Goal: Feedback & Contribution: Leave review/rating

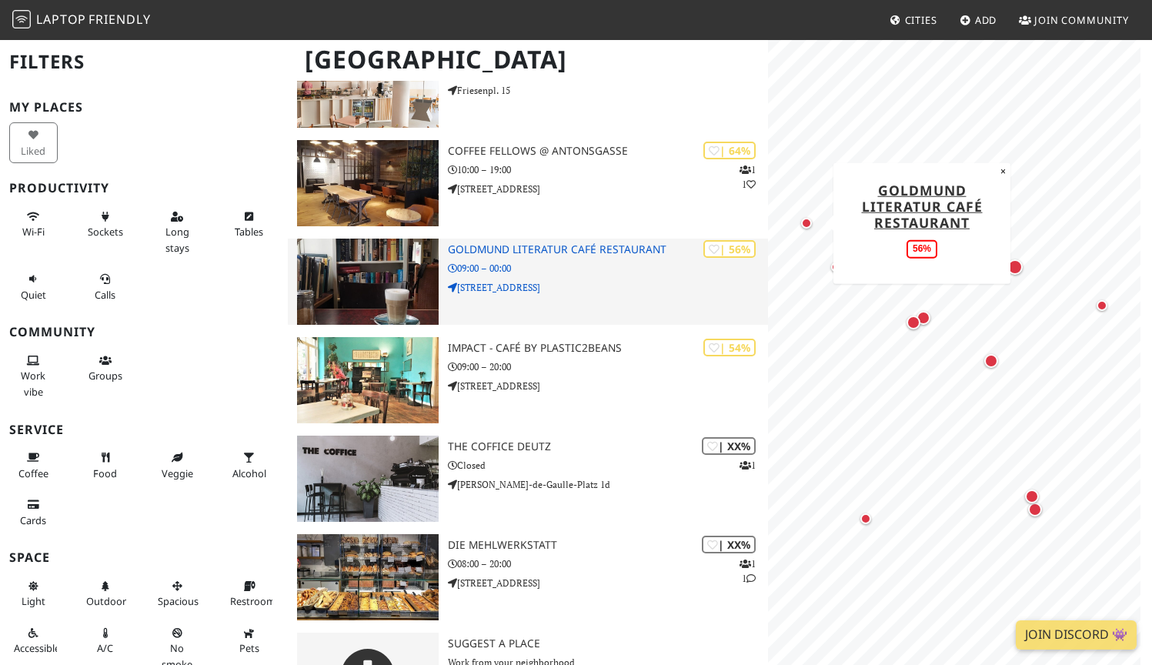
scroll to position [631, 0]
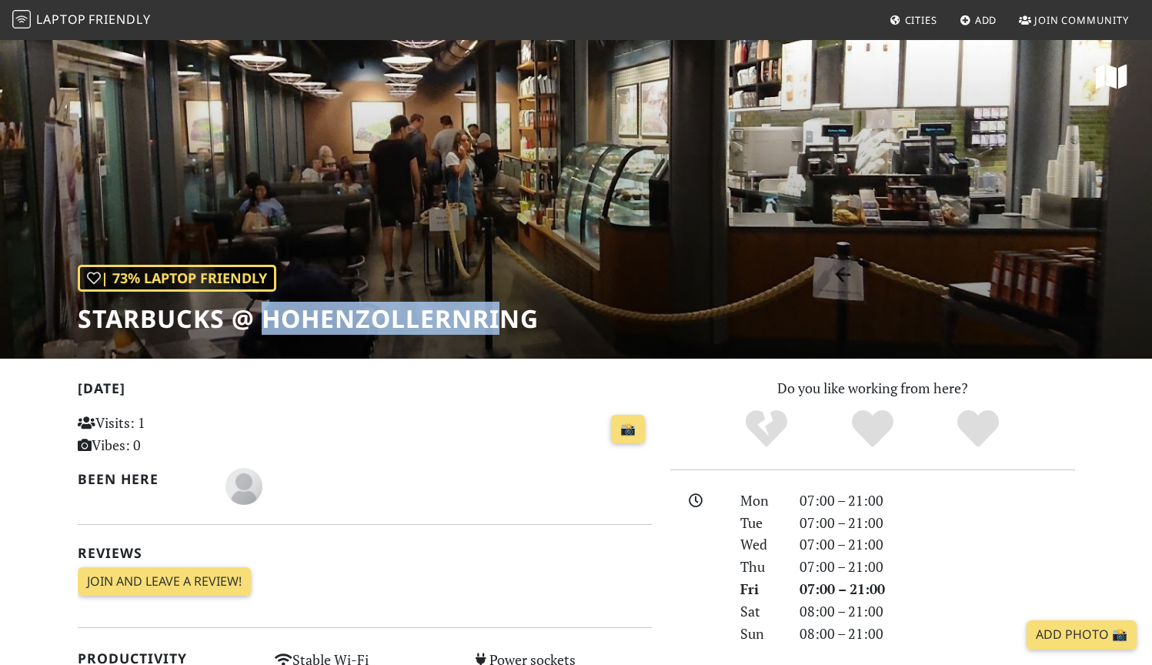
drag, startPoint x: 542, startPoint y: 332, endPoint x: 776, endPoint y: 333, distance: 234.7
click at [582, 332] on div "| 73% Laptop Friendly Starbucks @ Hohenzollernring" at bounding box center [576, 198] width 1152 height 320
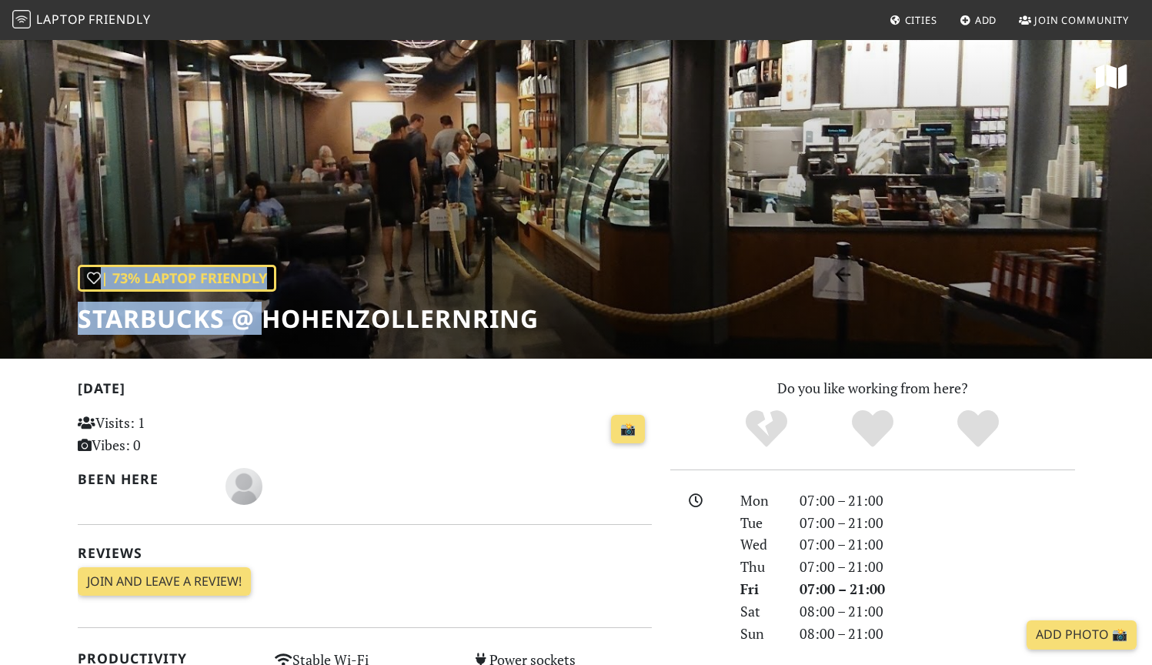
click at [619, 324] on div "| 73% Laptop Friendly Starbucks @ Hohenzollernring" at bounding box center [576, 198] width 1152 height 320
drag, startPoint x: 305, startPoint y: 310, endPoint x: 709, endPoint y: 271, distance: 405.8
click at [709, 271] on div "| 73% Laptop Friendly Starbucks @ Hohenzollernring" at bounding box center [576, 198] width 1152 height 320
click at [744, 271] on div "| 73% Laptop Friendly Starbucks @ Hohenzollernring" at bounding box center [576, 198] width 1152 height 320
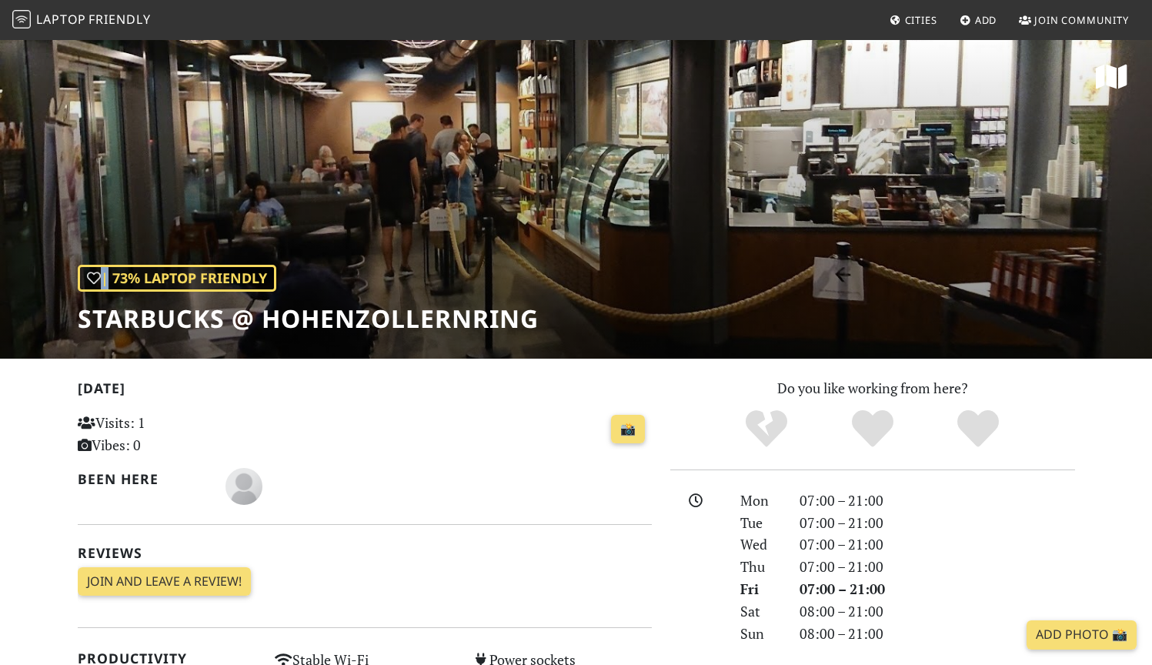
click at [744, 271] on div "| 73% Laptop Friendly Starbucks @ Hohenzollernring" at bounding box center [576, 198] width 1152 height 320
click at [744, 272] on div "| 73% Laptop Friendly Starbucks @ Hohenzollernring" at bounding box center [576, 198] width 1152 height 320
click at [732, 179] on div "| 73% Laptop Friendly Starbucks @ Hohenzollernring" at bounding box center [576, 198] width 1152 height 320
click at [756, 286] on div "| 73% Laptop Friendly Starbucks @ Hohenzollernring" at bounding box center [576, 198] width 1152 height 320
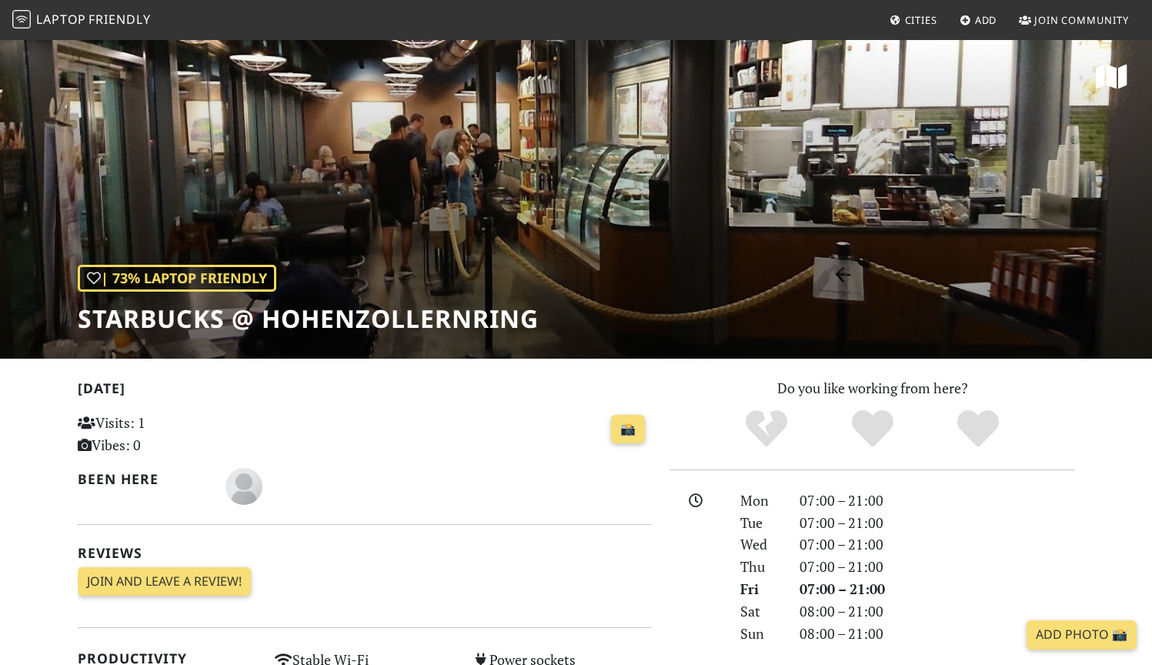
click at [502, 321] on h1 "Starbucks @ Hohenzollernring" at bounding box center [308, 318] width 461 height 29
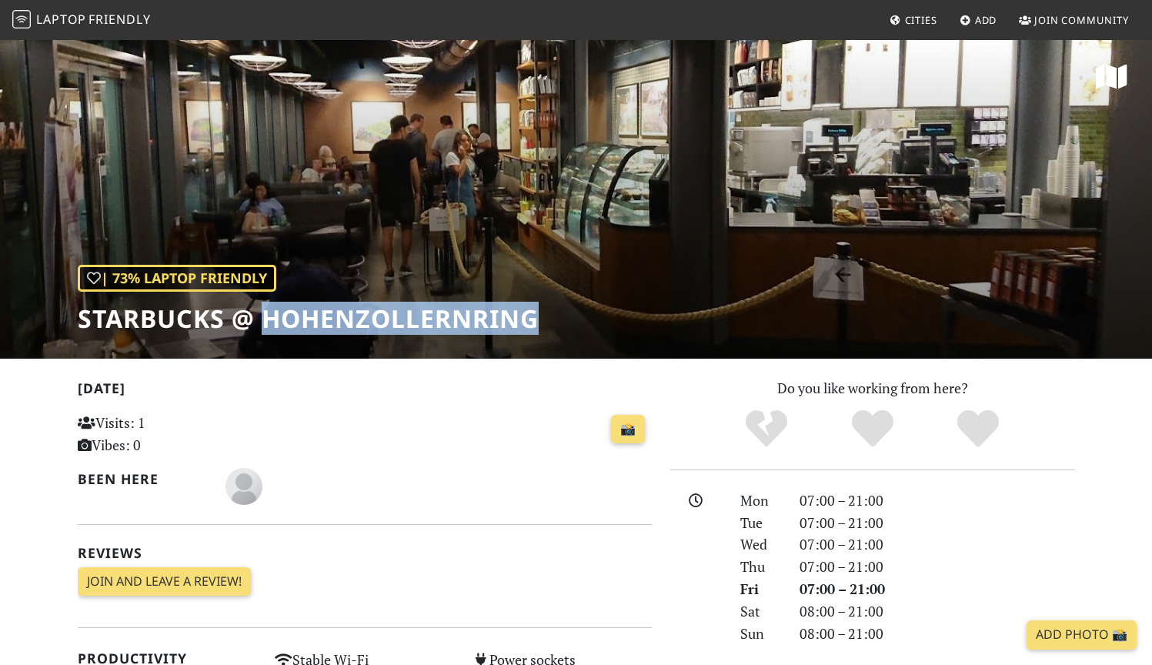
click at [502, 322] on h1 "Starbucks @ Hohenzollernring" at bounding box center [308, 318] width 461 height 29
click at [502, 321] on h1 "Starbucks @ Hohenzollernring" at bounding box center [308, 318] width 461 height 29
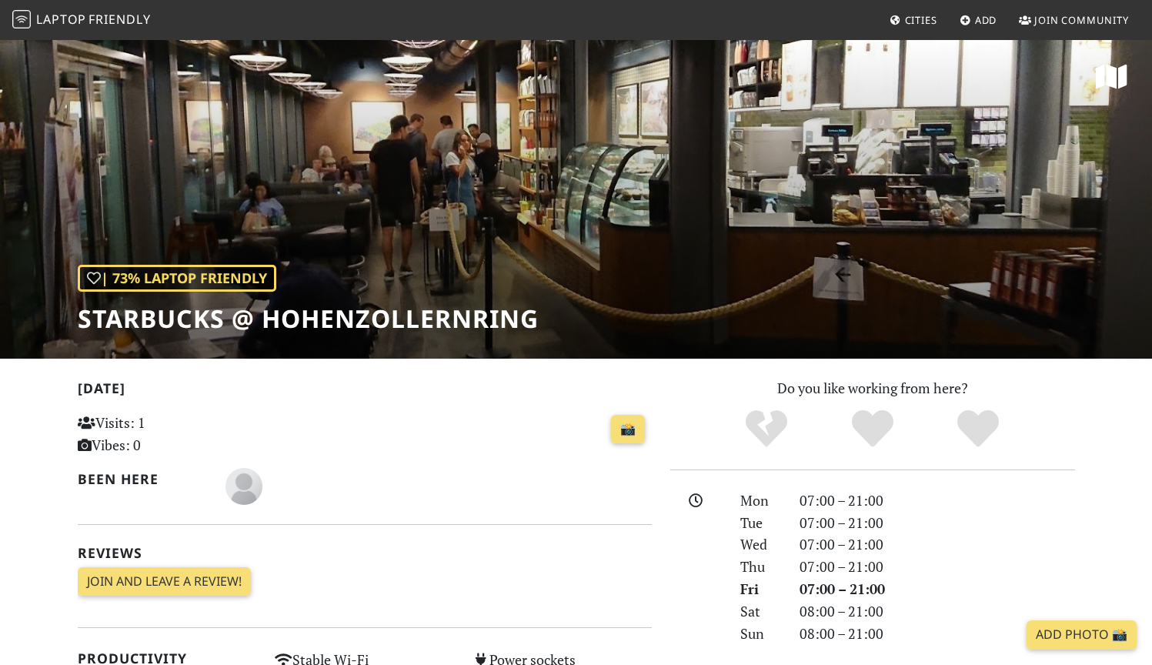
click at [786, 237] on div "| 73% Laptop Friendly Starbucks @ Hohenzollernring" at bounding box center [576, 198] width 1152 height 320
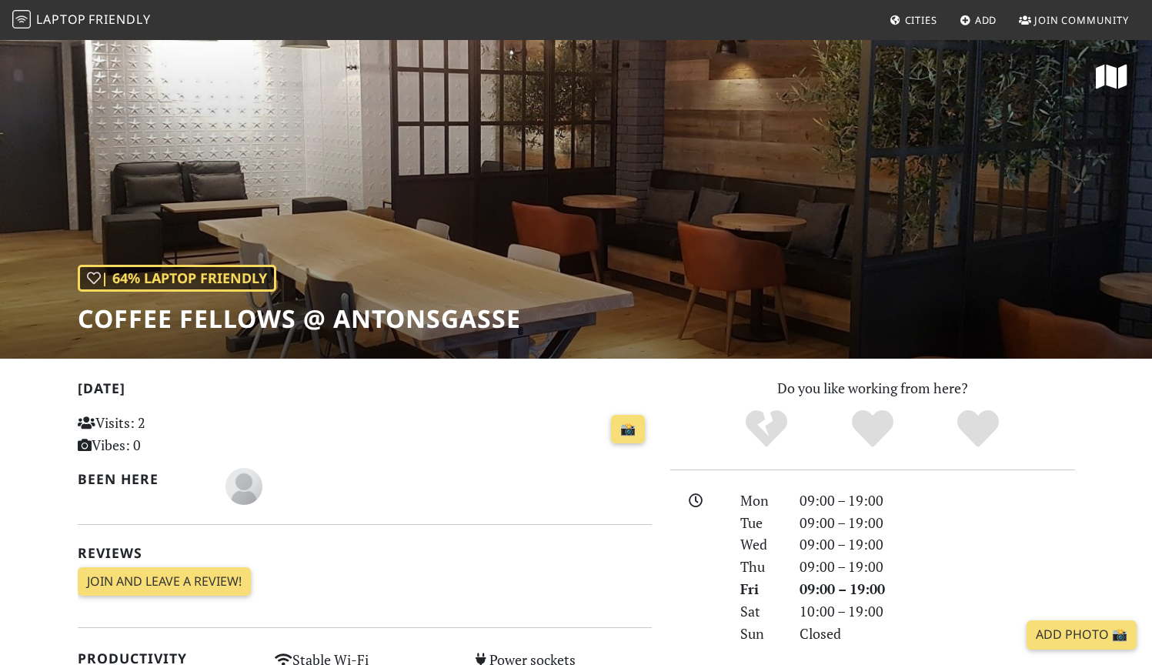
scroll to position [3, 0]
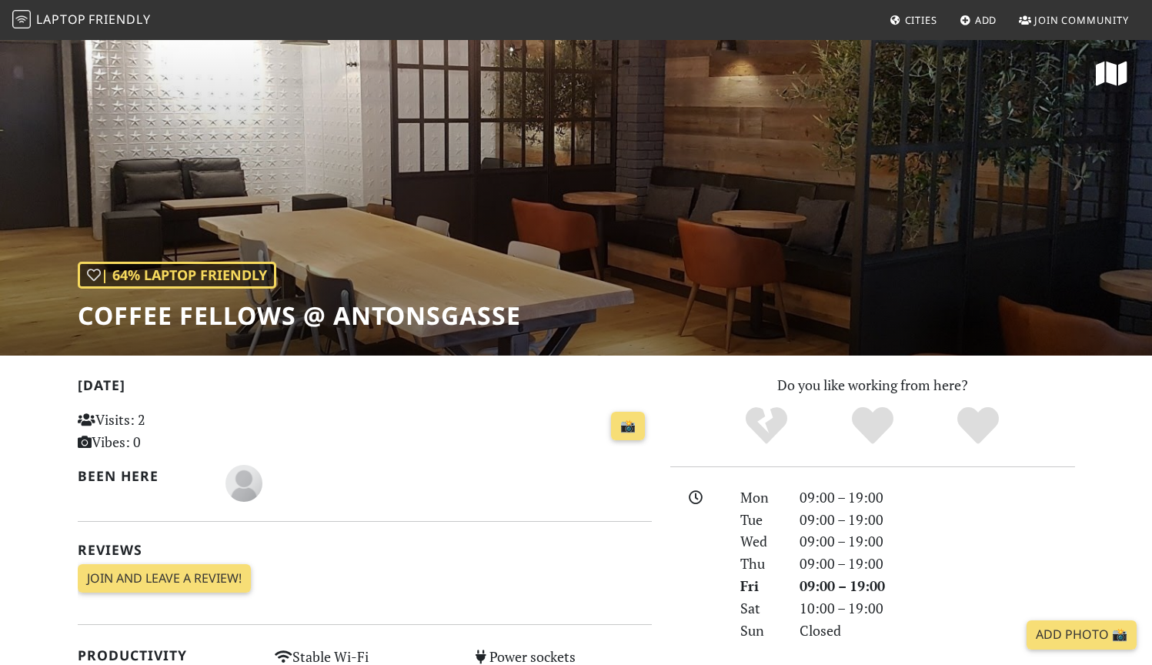
click at [911, 195] on div "| 64% Laptop Friendly Coffee Fellows @ Antonsgasse" at bounding box center [576, 195] width 1152 height 320
click at [911, 196] on div "| 64% Laptop Friendly Coffee Fellows @ Antonsgasse" at bounding box center [576, 195] width 1152 height 320
click at [509, 152] on div "| 64% Laptop Friendly Coffee Fellows @ Antonsgasse" at bounding box center [576, 195] width 1152 height 320
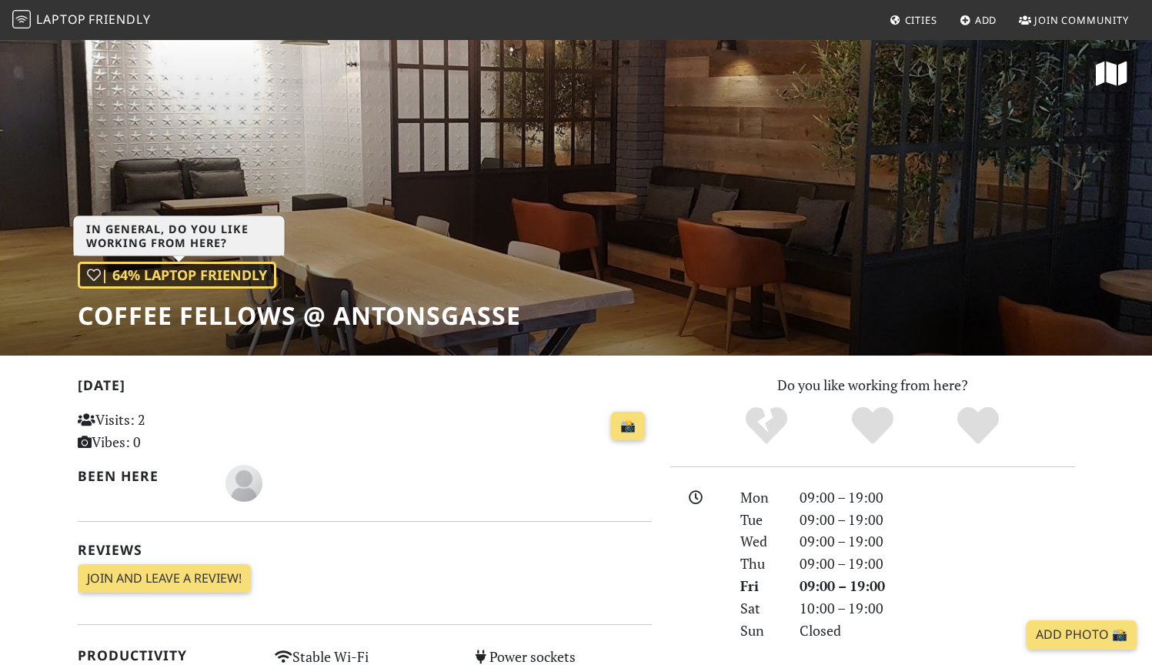
click at [149, 279] on div "| 64% Laptop Friendly" at bounding box center [177, 275] width 199 height 27
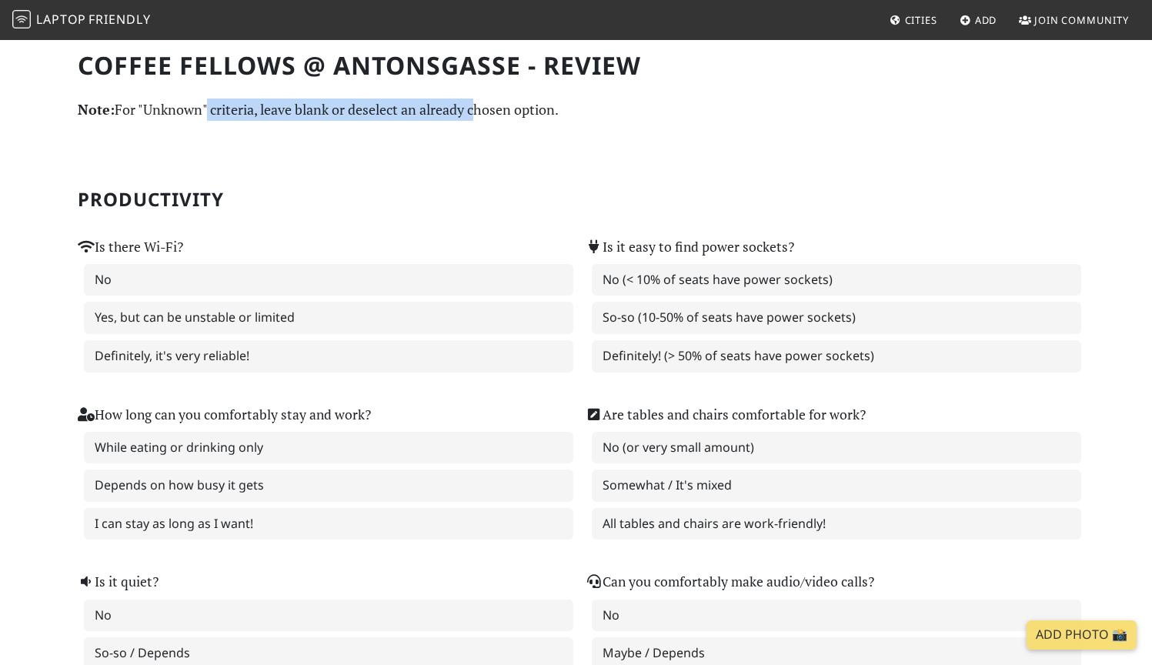
drag, startPoint x: 202, startPoint y: 114, endPoint x: 484, endPoint y: 116, distance: 281.6
click at [475, 115] on p "Note: For "Unknown" criteria, leave blank or deselect an already chosen option." at bounding box center [576, 109] width 997 height 22
click at [484, 116] on p "Note: For "Unknown" criteria, leave blank or deselect an already chosen option." at bounding box center [576, 109] width 997 height 22
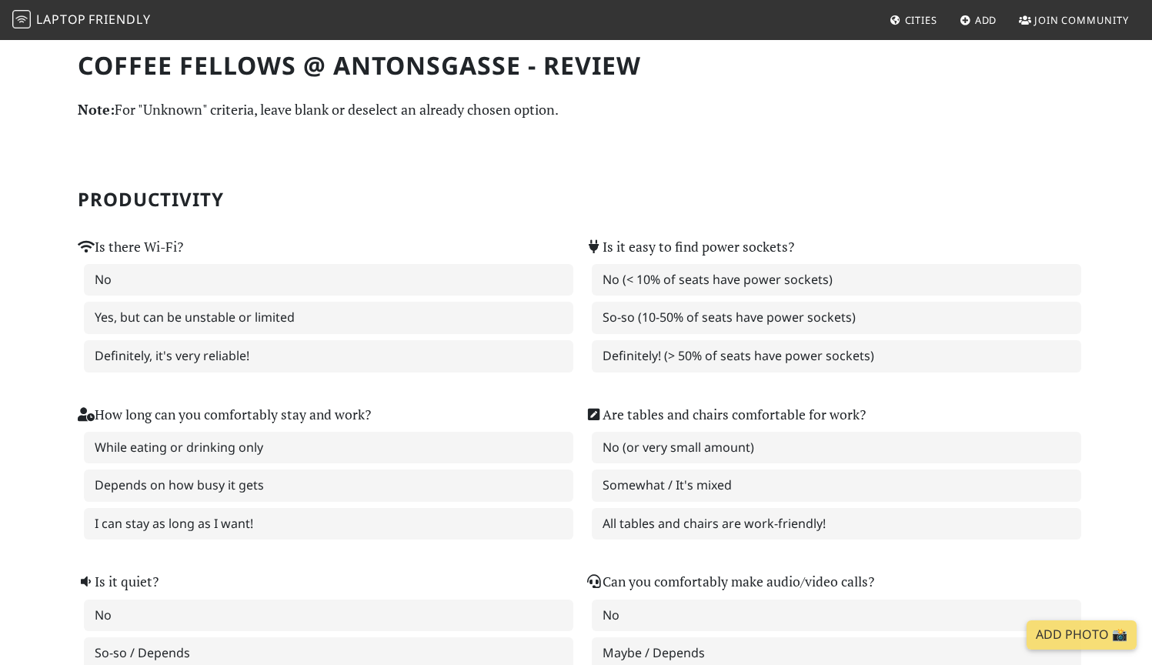
click at [279, 230] on div "Is there Wi-Fi? No Yes, but can be unstable or limited Definitely, it's very re…" at bounding box center [322, 295] width 508 height 168
click at [755, 189] on h2 "Productivity" at bounding box center [576, 200] width 997 height 22
